Goal: Information Seeking & Learning: Learn about a topic

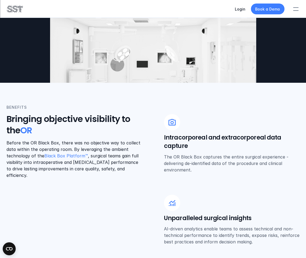
scroll to position [108, 0]
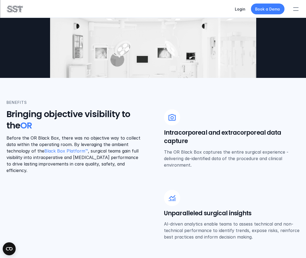
drag, startPoint x: 226, startPoint y: 142, endPoint x: 225, endPoint y: 157, distance: 14.6
click at [225, 157] on p "The OR Black Box captures the entire surgical experience - delivering de-identi…" at bounding box center [232, 158] width 136 height 19
drag, startPoint x: 225, startPoint y: 157, endPoint x: 220, endPoint y: 165, distance: 9.9
click at [220, 164] on div "Intracorporeal and extracorporeal data capture The OR Black Box captures the en…" at bounding box center [232, 169] width 136 height 141
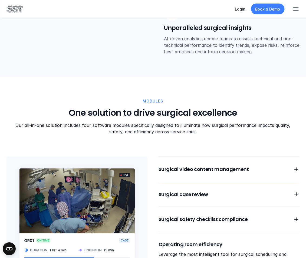
scroll to position [297, 0]
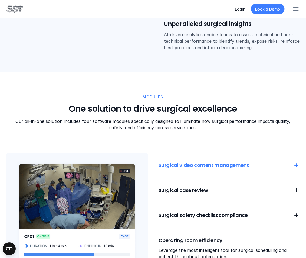
click at [295, 162] on icon at bounding box center [296, 165] width 6 height 6
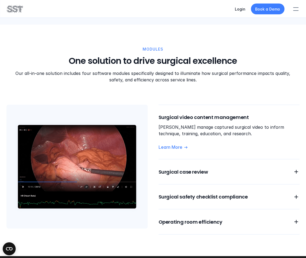
scroll to position [351, 0]
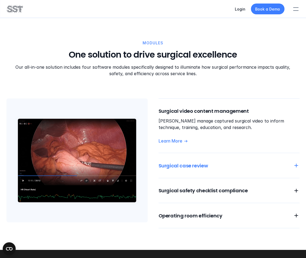
click at [218, 162] on h6 "Surgical case review" at bounding box center [222, 165] width 128 height 7
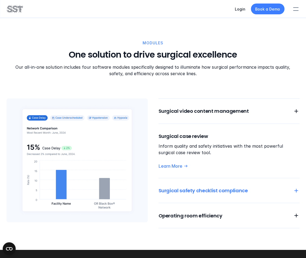
click at [210, 187] on h6 "Surgical safety checklist compliance" at bounding box center [222, 190] width 128 height 7
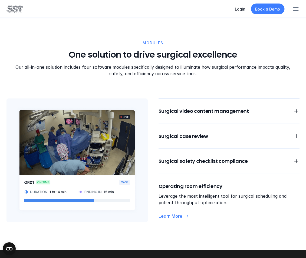
click at [172, 213] on p "Learn More" at bounding box center [170, 216] width 24 height 6
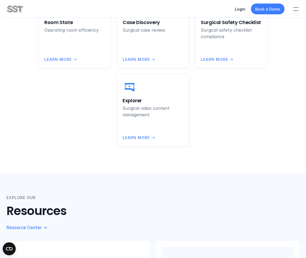
scroll to position [1270, 0]
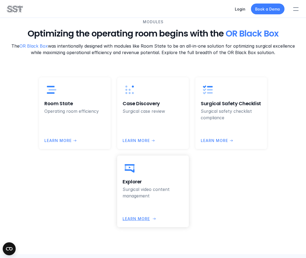
click at [137, 218] on p "LEARN more" at bounding box center [135, 218] width 27 height 6
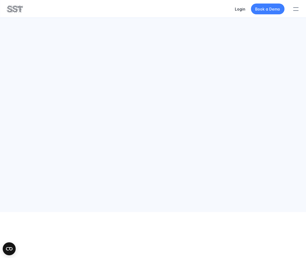
scroll to position [1270, 0]
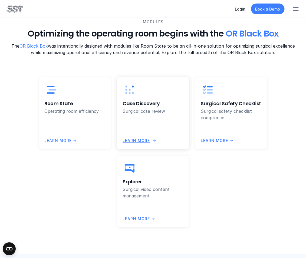
click at [129, 91] on img at bounding box center [129, 90] width 14 height 14
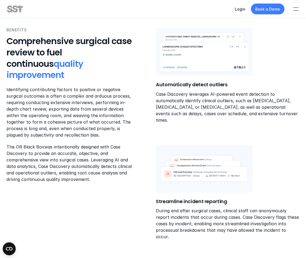
scroll to position [81, 0]
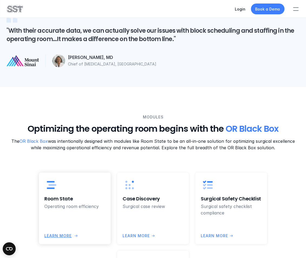
scroll to position [1162, 0]
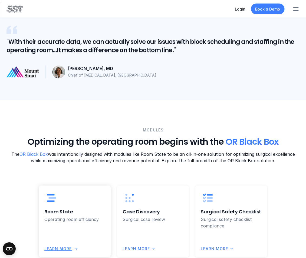
click at [56, 219] on p "Operating room efficiency" at bounding box center [74, 219] width 61 height 6
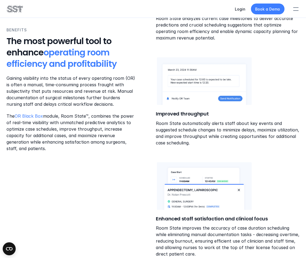
scroll to position [432, 0]
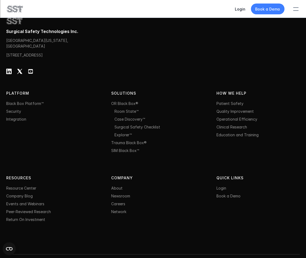
scroll to position [2052, 0]
